Goal: Navigation & Orientation: Find specific page/section

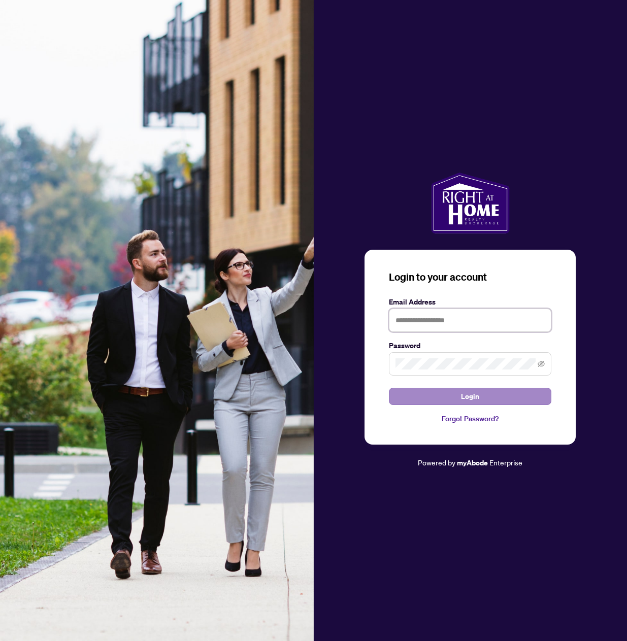
type input "**********"
click at [486, 401] on button "Login" at bounding box center [470, 396] width 162 height 17
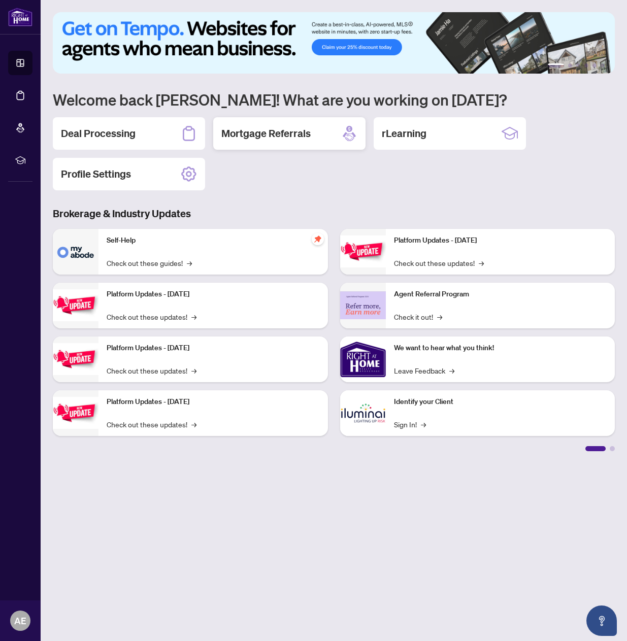
click at [317, 131] on div "Mortgage Referrals" at bounding box center [289, 133] width 152 height 32
click at [452, 134] on div "rLearning" at bounding box center [449, 133] width 152 height 32
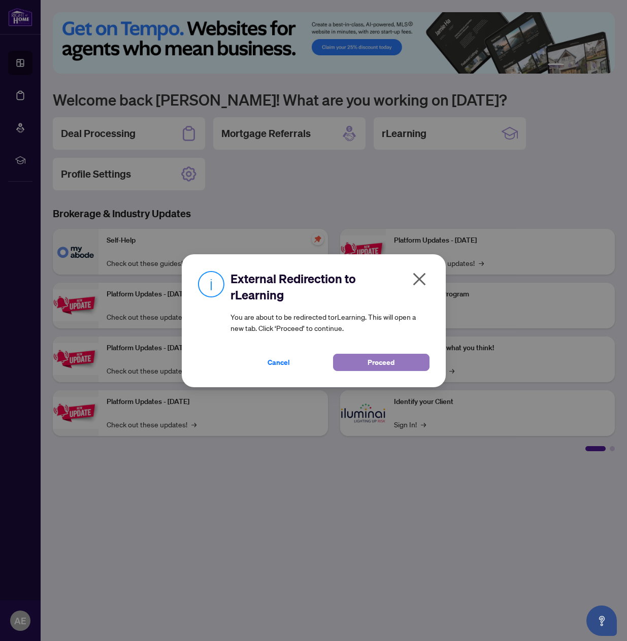
click at [400, 368] on button "Proceed" at bounding box center [381, 362] width 96 height 17
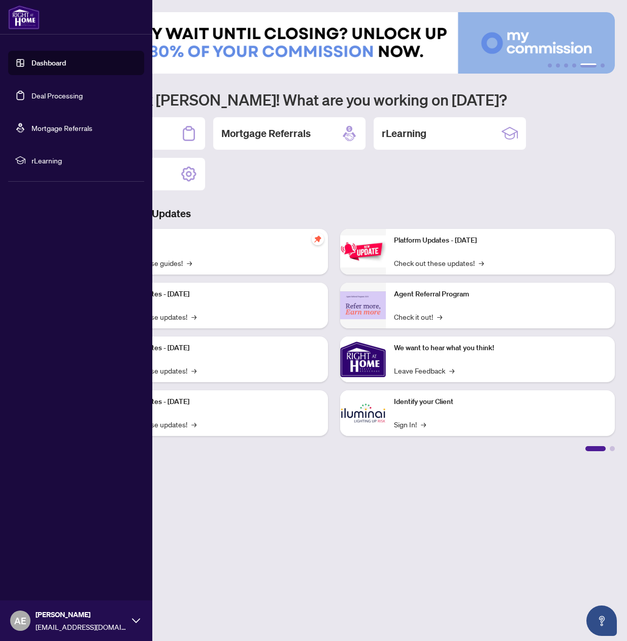
click at [63, 59] on link "Dashboard" at bounding box center [48, 62] width 35 height 9
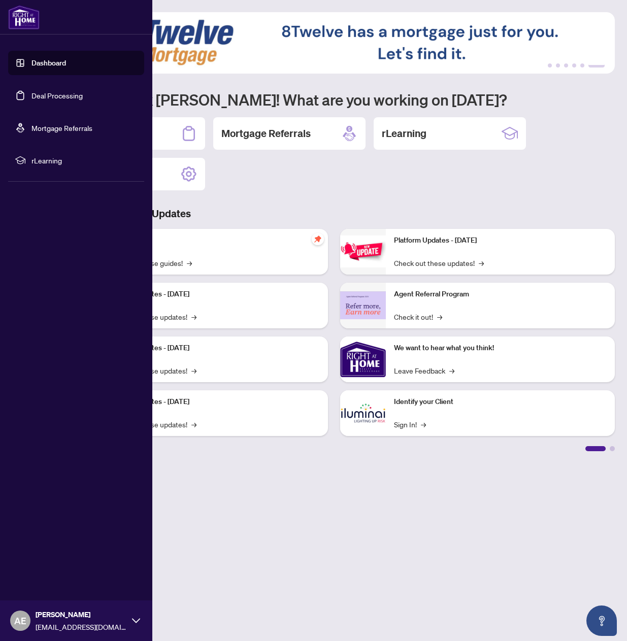
click at [129, 615] on div "[PERSON_NAME] [EMAIL_ADDRESS][DOMAIN_NAME]" at bounding box center [76, 620] width 152 height 41
click at [130, 616] on div "[PERSON_NAME] [EMAIL_ADDRESS][DOMAIN_NAME]" at bounding box center [76, 620] width 152 height 41
